Goal: Task Accomplishment & Management: Manage account settings

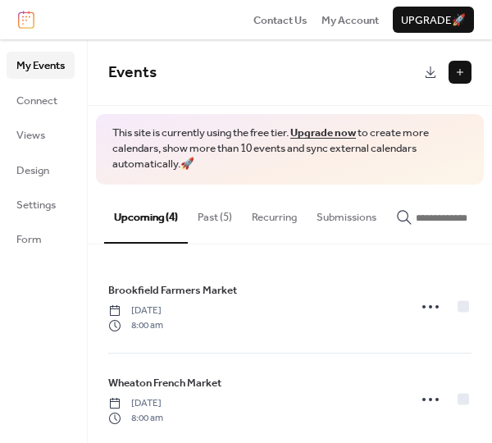
click at [213, 221] on button "Past (5)" at bounding box center [215, 213] width 54 height 57
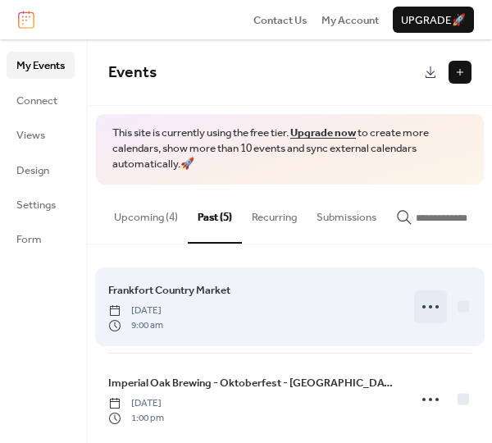
click at [423, 309] on circle at bounding box center [424, 306] width 3 height 3
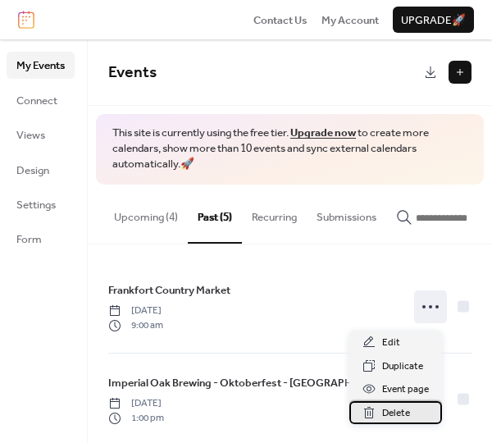
click at [400, 409] on span "Delete" at bounding box center [396, 413] width 28 height 16
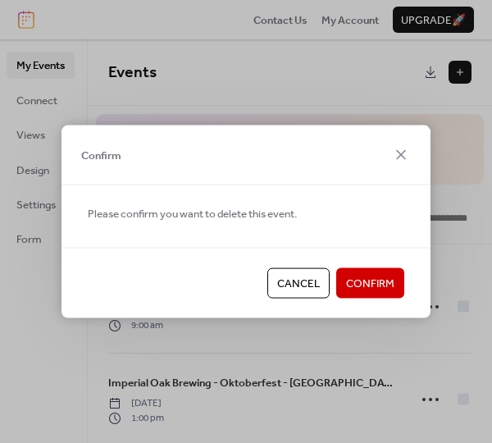
click at [391, 277] on span "Confirm" at bounding box center [370, 284] width 48 height 16
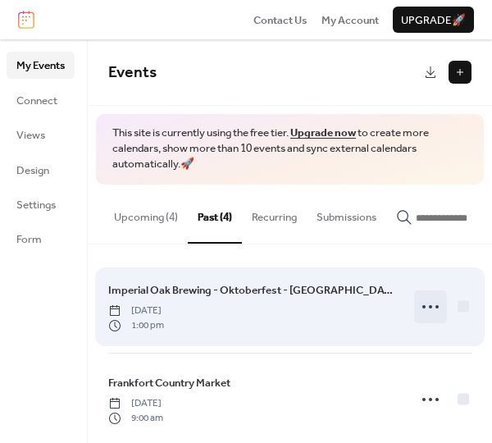
click at [430, 314] on icon at bounding box center [431, 307] width 26 height 26
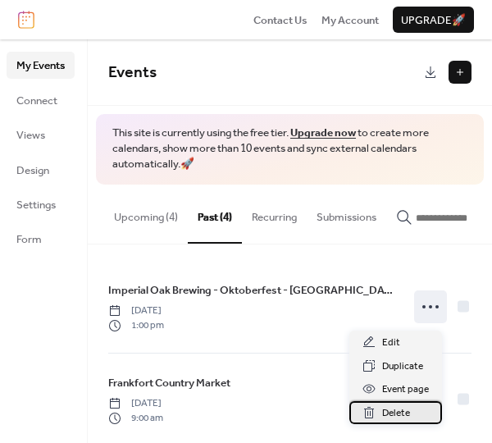
click at [410, 410] on span "Delete" at bounding box center [396, 413] width 28 height 16
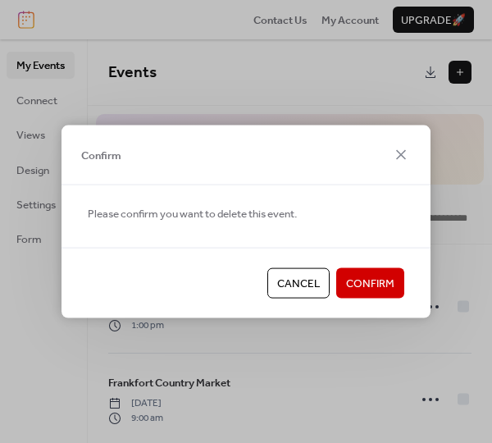
click at [392, 286] on span "Confirm" at bounding box center [370, 284] width 48 height 16
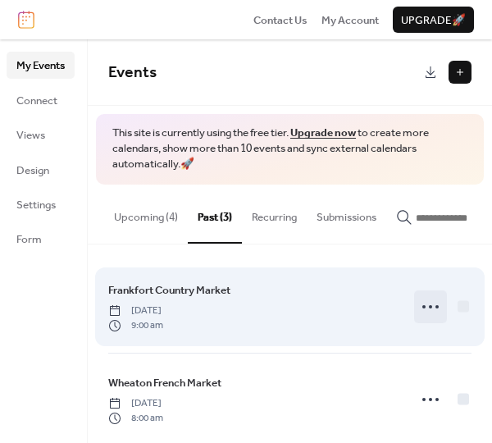
click at [422, 309] on icon at bounding box center [431, 307] width 26 height 26
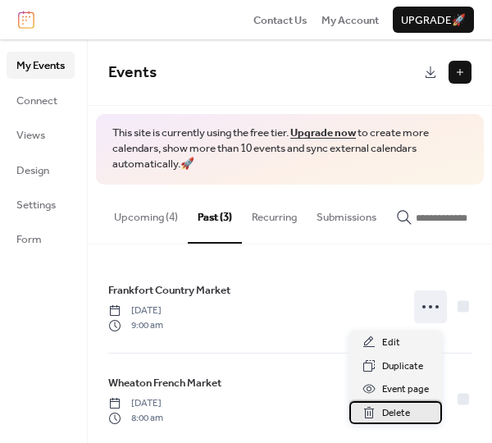
click at [408, 415] on span "Delete" at bounding box center [396, 413] width 28 height 16
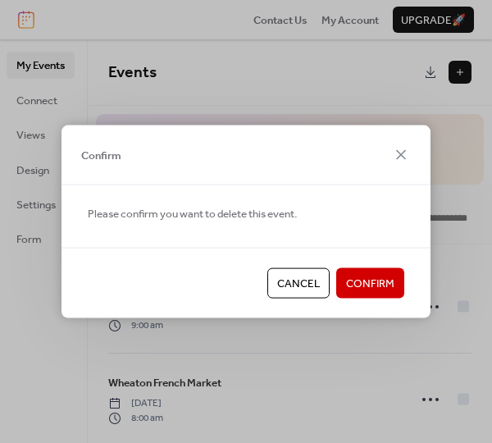
click at [377, 279] on span "Confirm" at bounding box center [370, 284] width 48 height 16
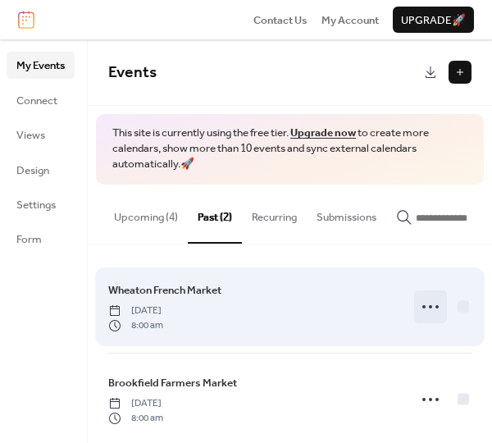
click at [418, 313] on icon at bounding box center [431, 307] width 26 height 26
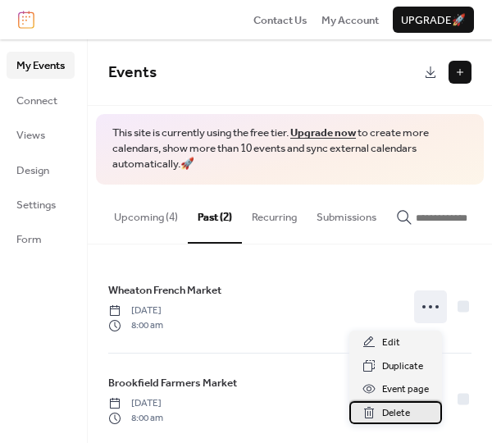
click at [402, 409] on span "Delete" at bounding box center [396, 413] width 28 height 16
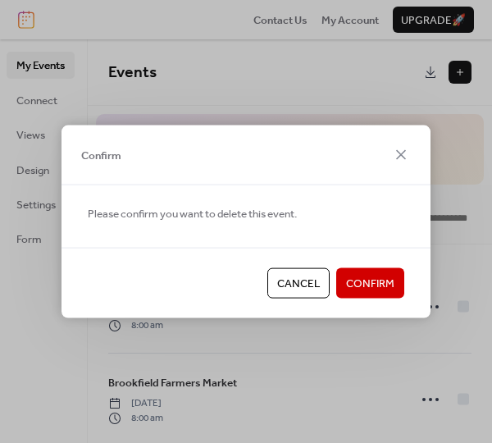
click at [392, 286] on span "Confirm" at bounding box center [370, 284] width 48 height 16
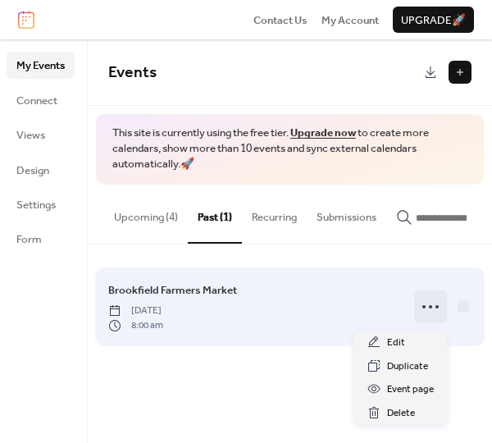
click at [425, 309] on circle at bounding box center [424, 306] width 3 height 3
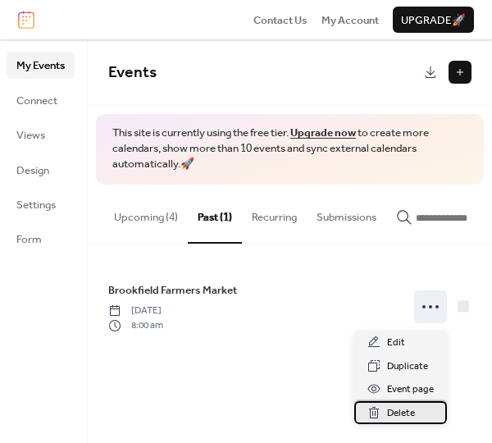
click at [401, 415] on span "Delete" at bounding box center [401, 413] width 28 height 16
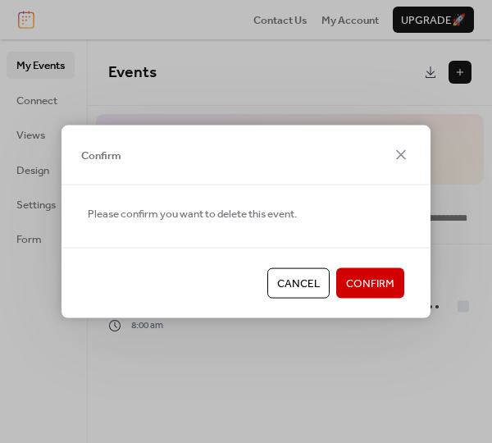
click at [367, 286] on span "Confirm" at bounding box center [370, 284] width 48 height 16
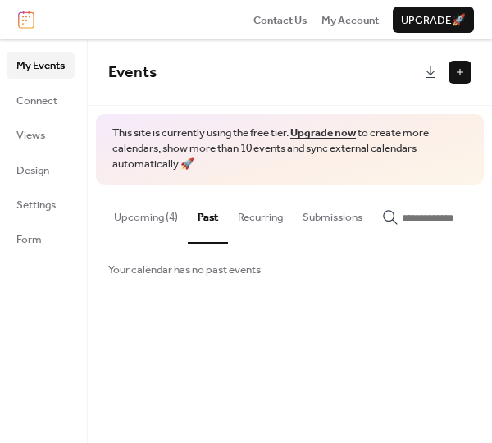
click at [146, 217] on button "Upcoming (4)" at bounding box center [146, 213] width 84 height 57
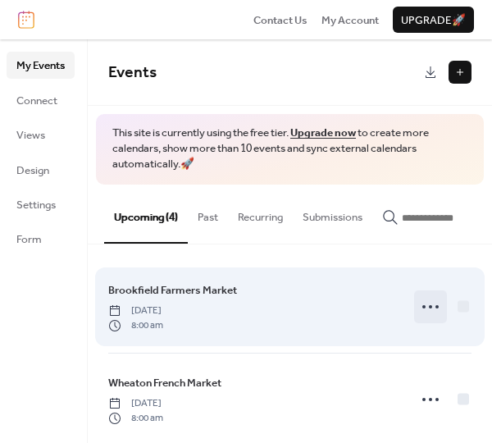
click at [423, 314] on icon at bounding box center [431, 307] width 26 height 26
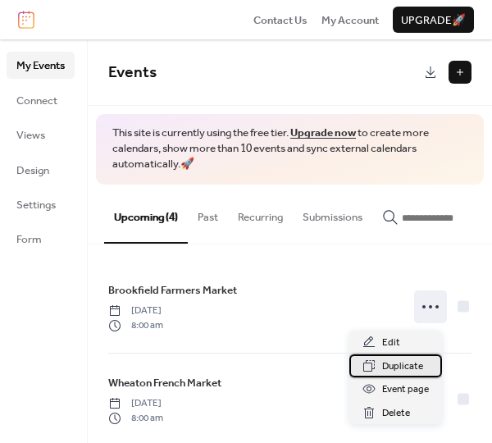
click at [405, 366] on span "Duplicate" at bounding box center [402, 367] width 41 height 16
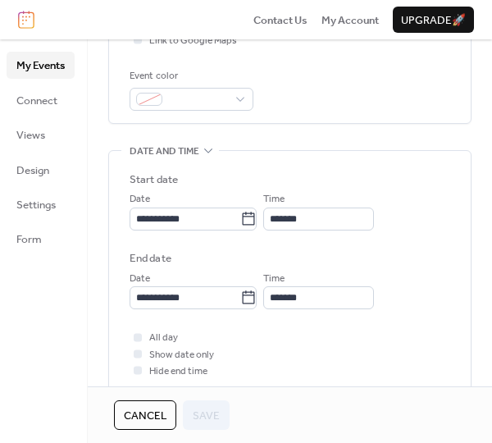
scroll to position [410, 0]
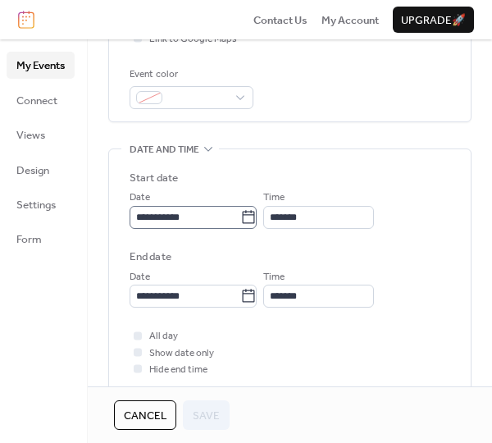
click at [250, 217] on icon at bounding box center [248, 217] width 16 height 16
click at [240, 217] on input "**********" at bounding box center [185, 217] width 111 height 23
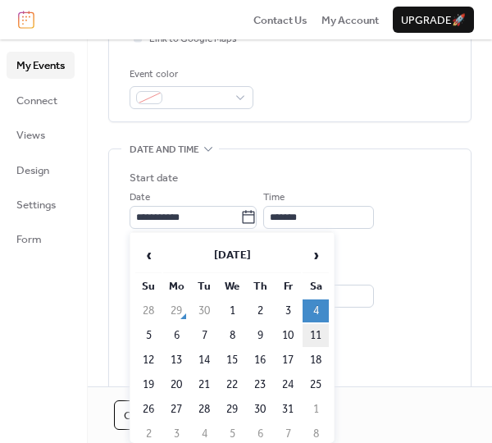
click at [315, 331] on td "11" at bounding box center [316, 335] width 26 height 23
type input "**********"
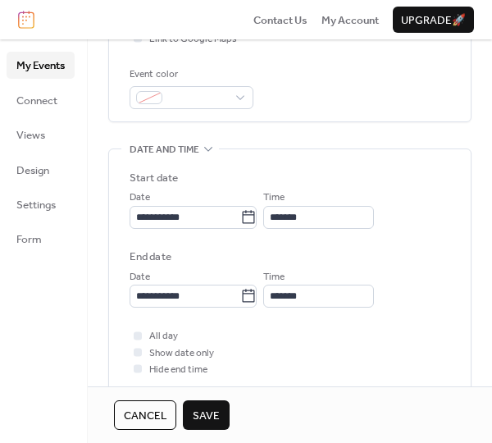
click at [217, 411] on span "Save" at bounding box center [206, 416] width 27 height 16
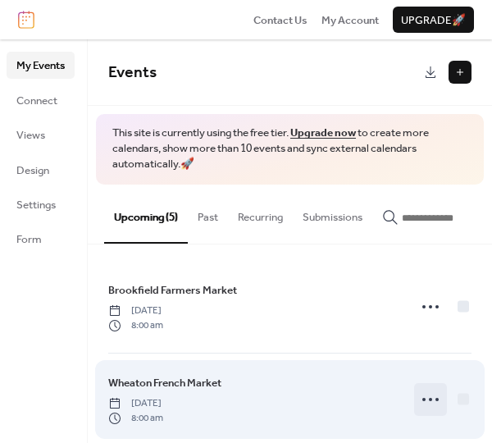
click at [418, 410] on icon at bounding box center [431, 399] width 26 height 26
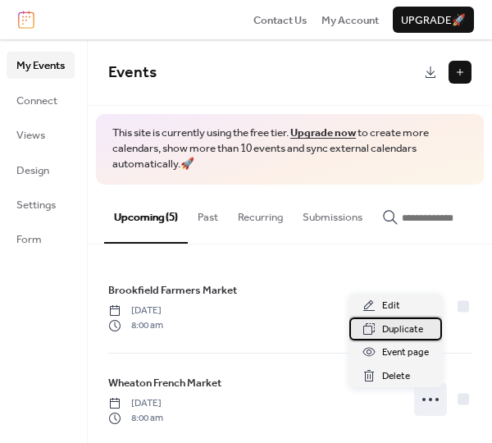
click at [395, 333] on span "Duplicate" at bounding box center [402, 330] width 41 height 16
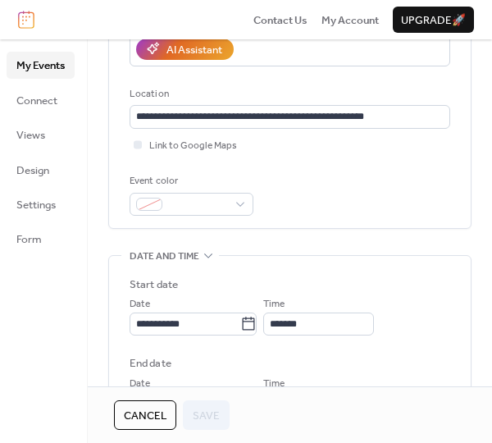
scroll to position [328, 0]
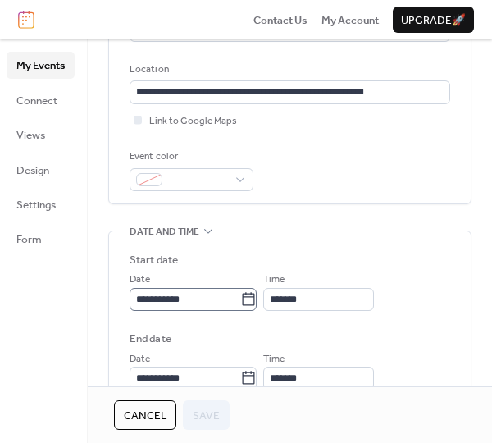
click at [254, 299] on icon at bounding box center [248, 299] width 16 height 16
click at [240, 299] on input "**********" at bounding box center [185, 299] width 111 height 23
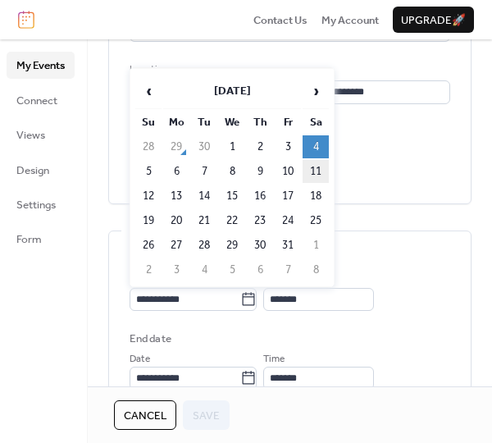
click at [318, 174] on td "11" at bounding box center [316, 171] width 26 height 23
type input "**********"
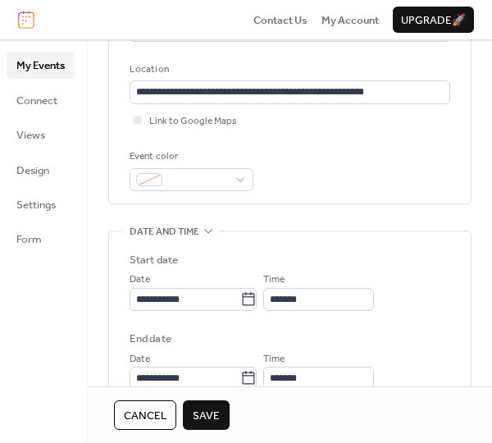
scroll to position [492, 0]
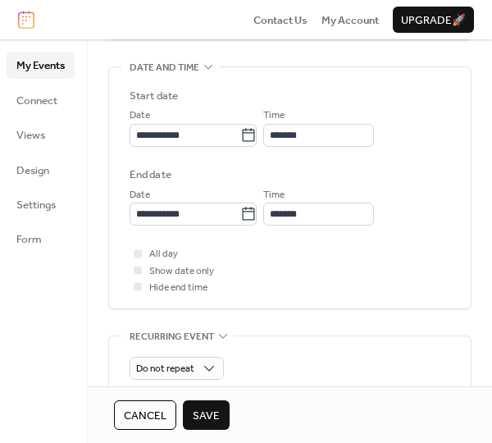
click at [223, 408] on button "Save" at bounding box center [206, 415] width 47 height 30
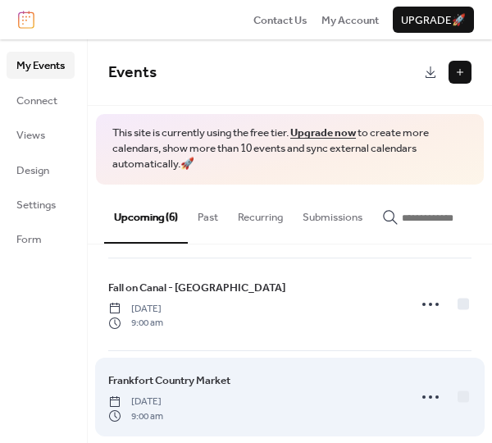
scroll to position [246, 0]
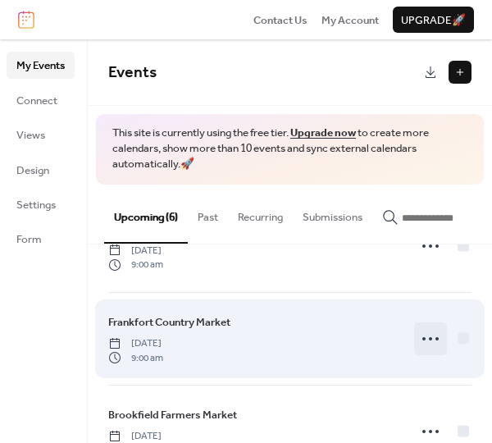
click at [435, 340] on icon at bounding box center [431, 339] width 26 height 26
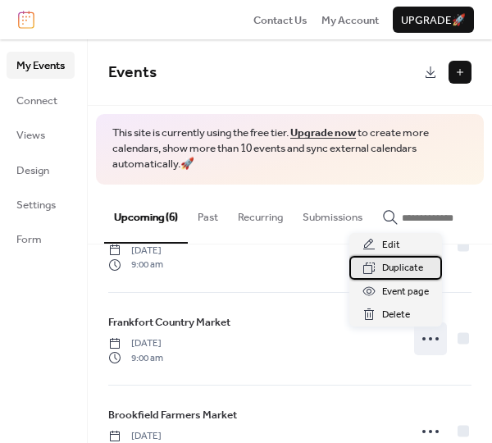
click at [400, 270] on span "Duplicate" at bounding box center [402, 268] width 41 height 16
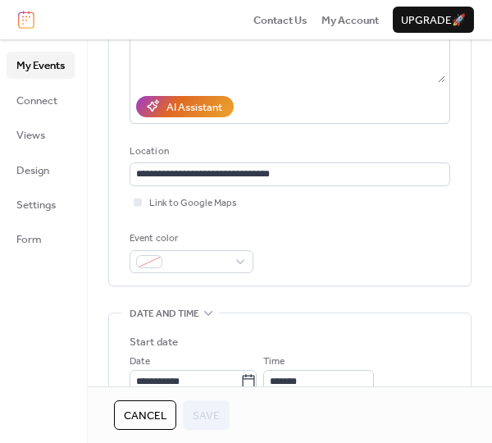
scroll to position [328, 0]
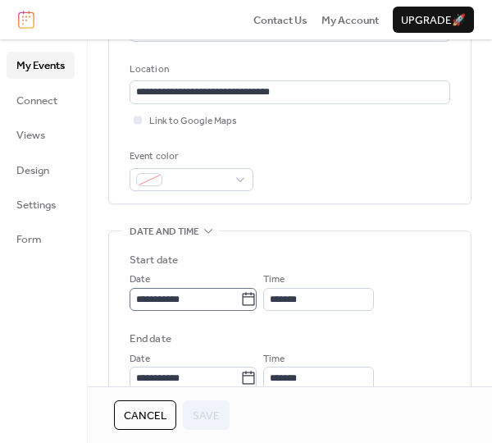
click at [254, 299] on icon at bounding box center [248, 299] width 16 height 16
click at [240, 299] on input "**********" at bounding box center [185, 299] width 111 height 23
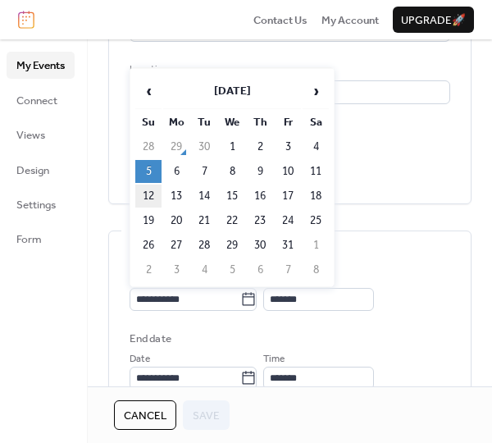
click at [150, 196] on td "12" at bounding box center [148, 196] width 26 height 23
type input "**********"
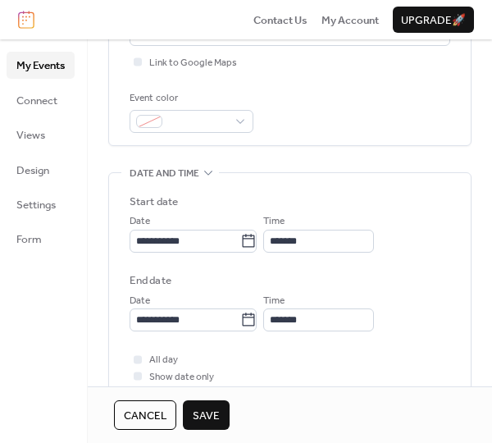
scroll to position [410, 0]
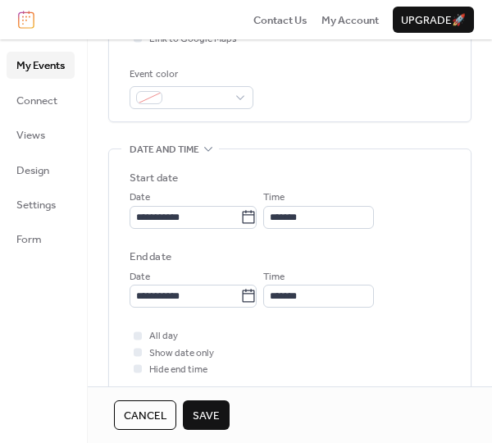
click at [219, 414] on span "Save" at bounding box center [206, 416] width 27 height 16
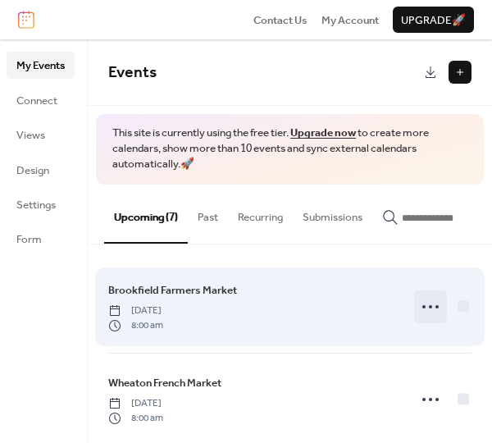
click at [423, 309] on circle at bounding box center [424, 306] width 3 height 3
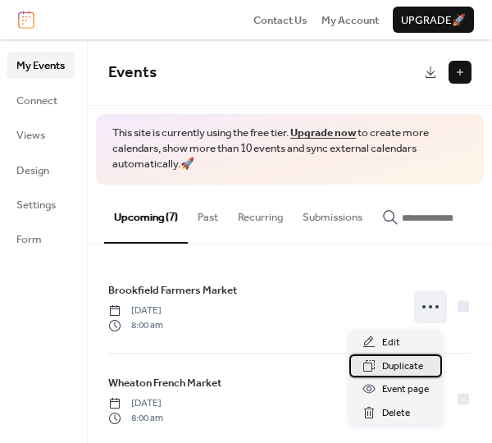
click at [401, 367] on span "Duplicate" at bounding box center [402, 367] width 41 height 16
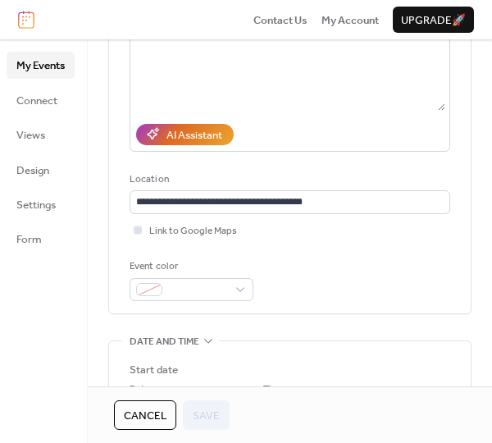
scroll to position [328, 0]
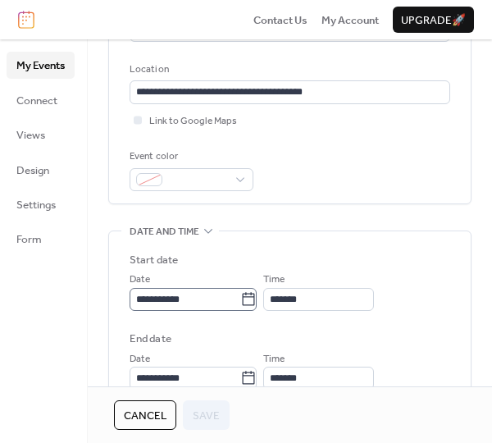
click at [251, 304] on icon at bounding box center [248, 299] width 16 height 16
click at [240, 304] on input "**********" at bounding box center [185, 299] width 111 height 23
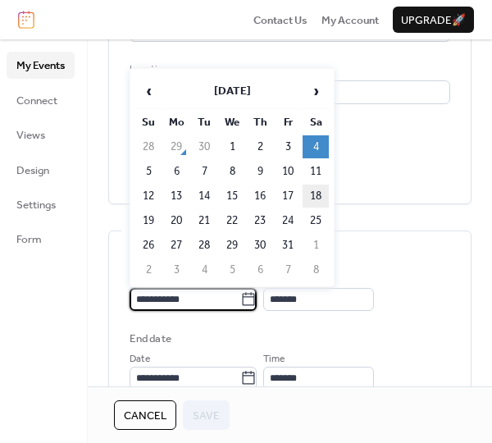
click at [317, 194] on td "18" at bounding box center [316, 196] width 26 height 23
type input "**********"
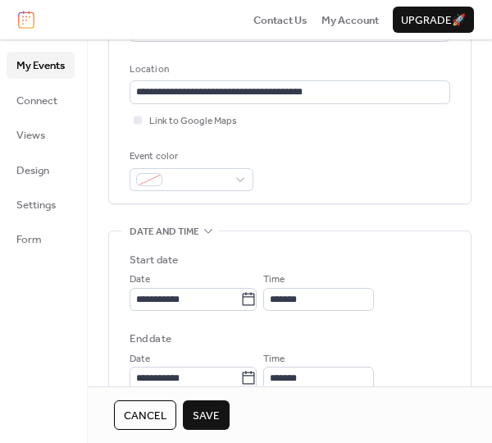
click at [215, 410] on span "Save" at bounding box center [206, 416] width 27 height 16
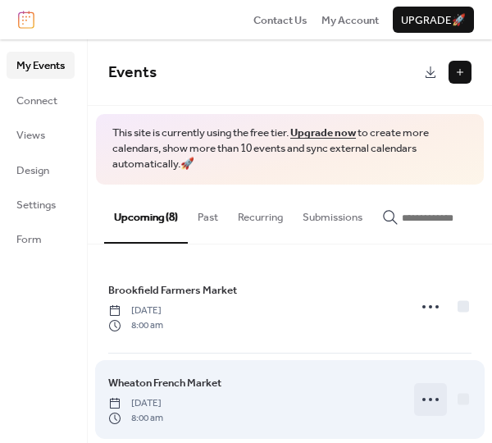
click at [427, 400] on icon at bounding box center [431, 399] width 26 height 26
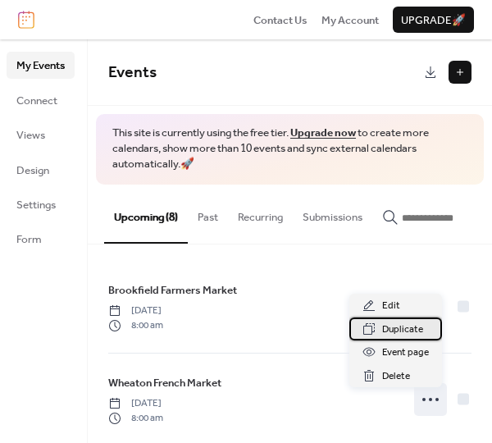
click at [400, 332] on span "Duplicate" at bounding box center [402, 330] width 41 height 16
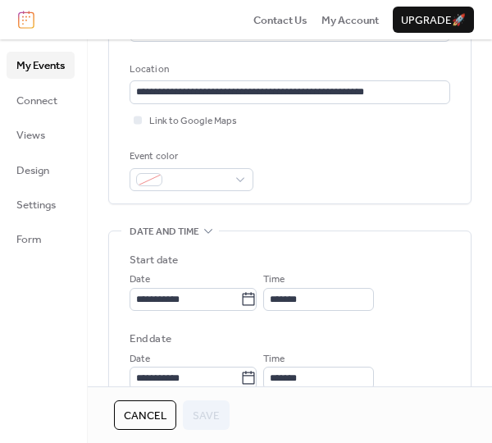
scroll to position [410, 0]
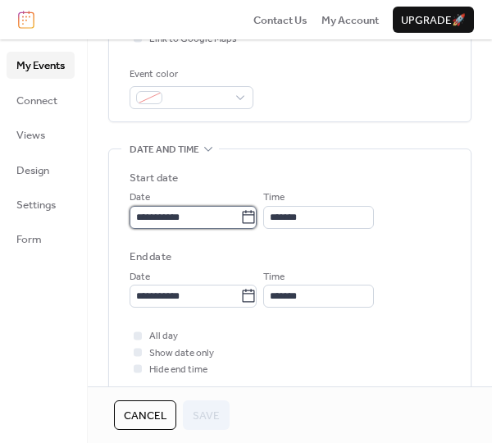
click at [240, 220] on input "**********" at bounding box center [185, 217] width 111 height 23
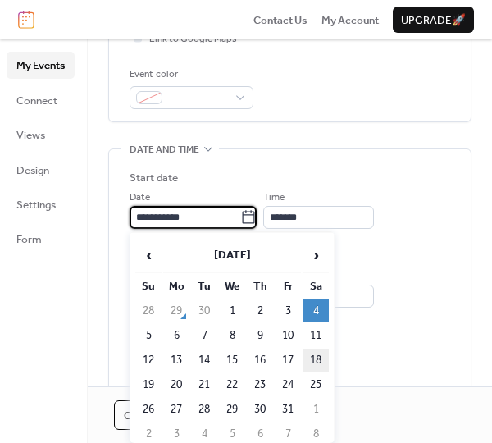
click at [318, 356] on td "18" at bounding box center [316, 360] width 26 height 23
type input "**********"
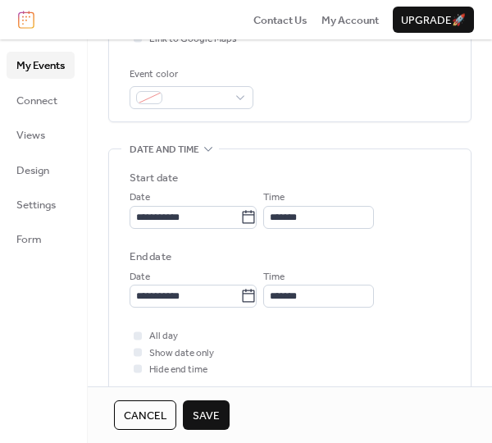
click at [222, 402] on button "Save" at bounding box center [206, 415] width 47 height 30
